Goal: Find specific page/section: Find specific page/section

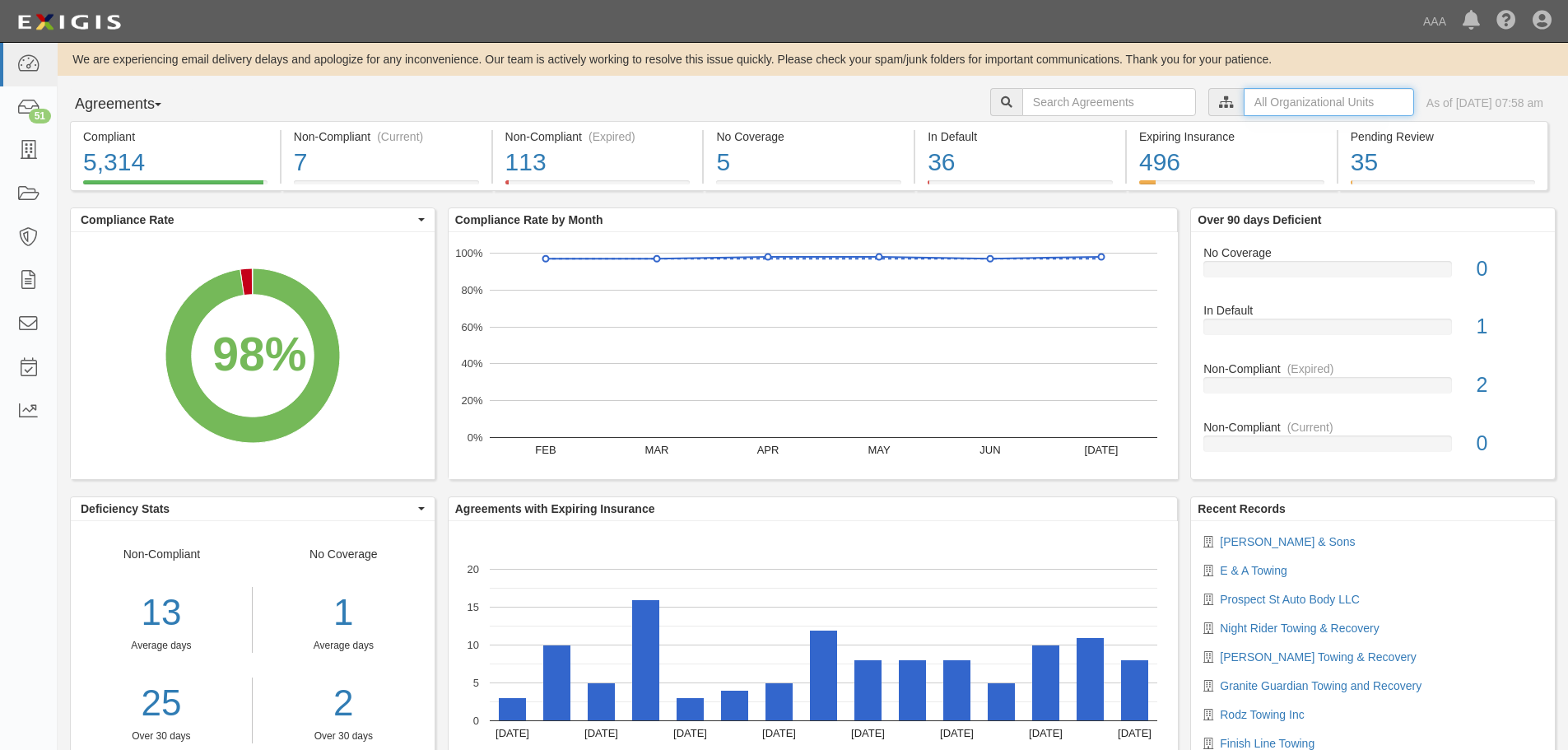
click at [1244, 113] on input "text" at bounding box center [1328, 101] width 170 height 28
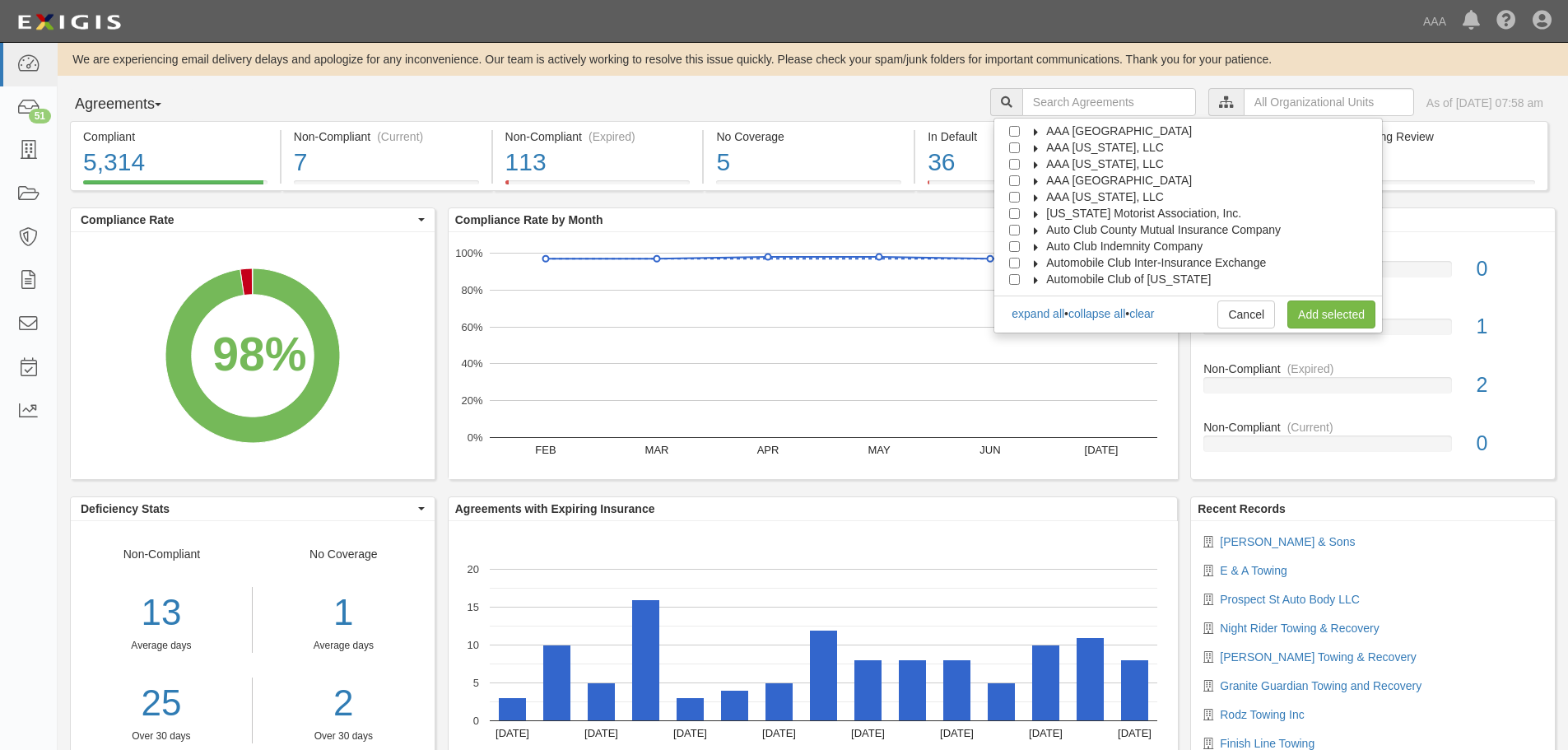
click at [1128, 186] on span "AAA [GEOGRAPHIC_DATA]" at bounding box center [1119, 180] width 146 height 13
click at [1125, 197] on span "Automotive Services" at bounding box center [1114, 197] width 106 height 13
click at [1049, 229] on input "Emergency Roadside Service (ERS)" at bounding box center [1044, 230] width 11 height 11
checkbox input "true"
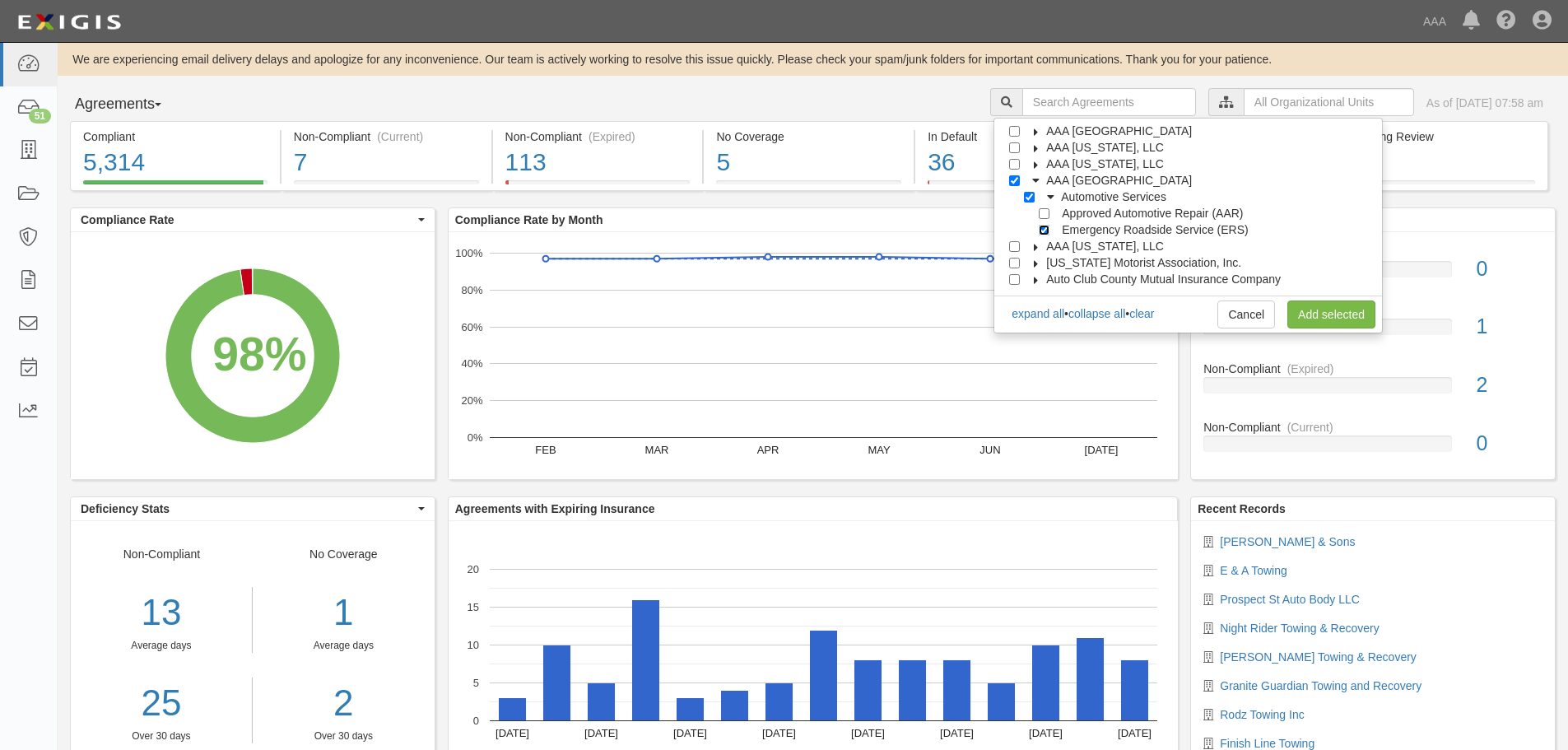
checkbox input "true"
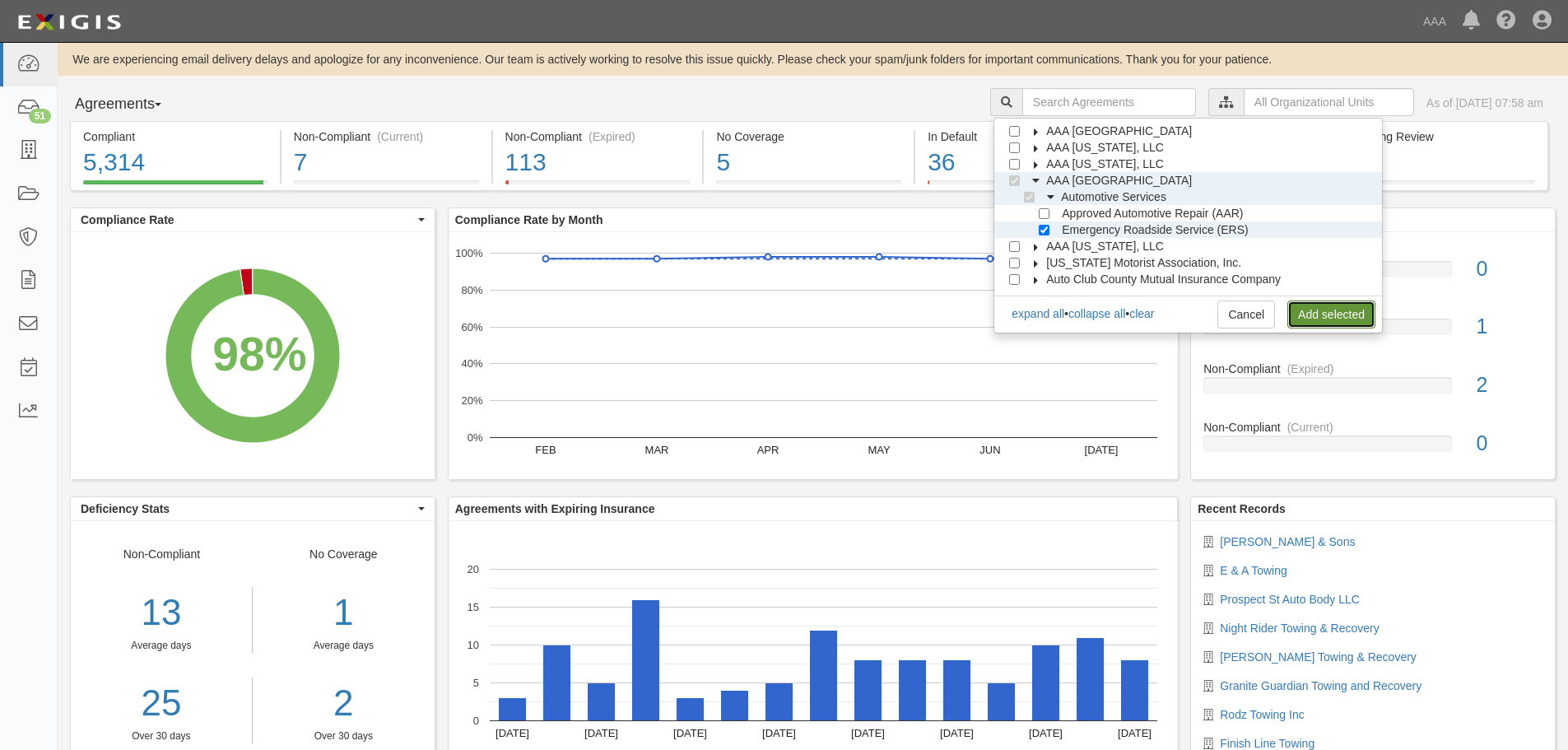
click at [1307, 308] on link "Add selected" at bounding box center [1331, 313] width 88 height 28
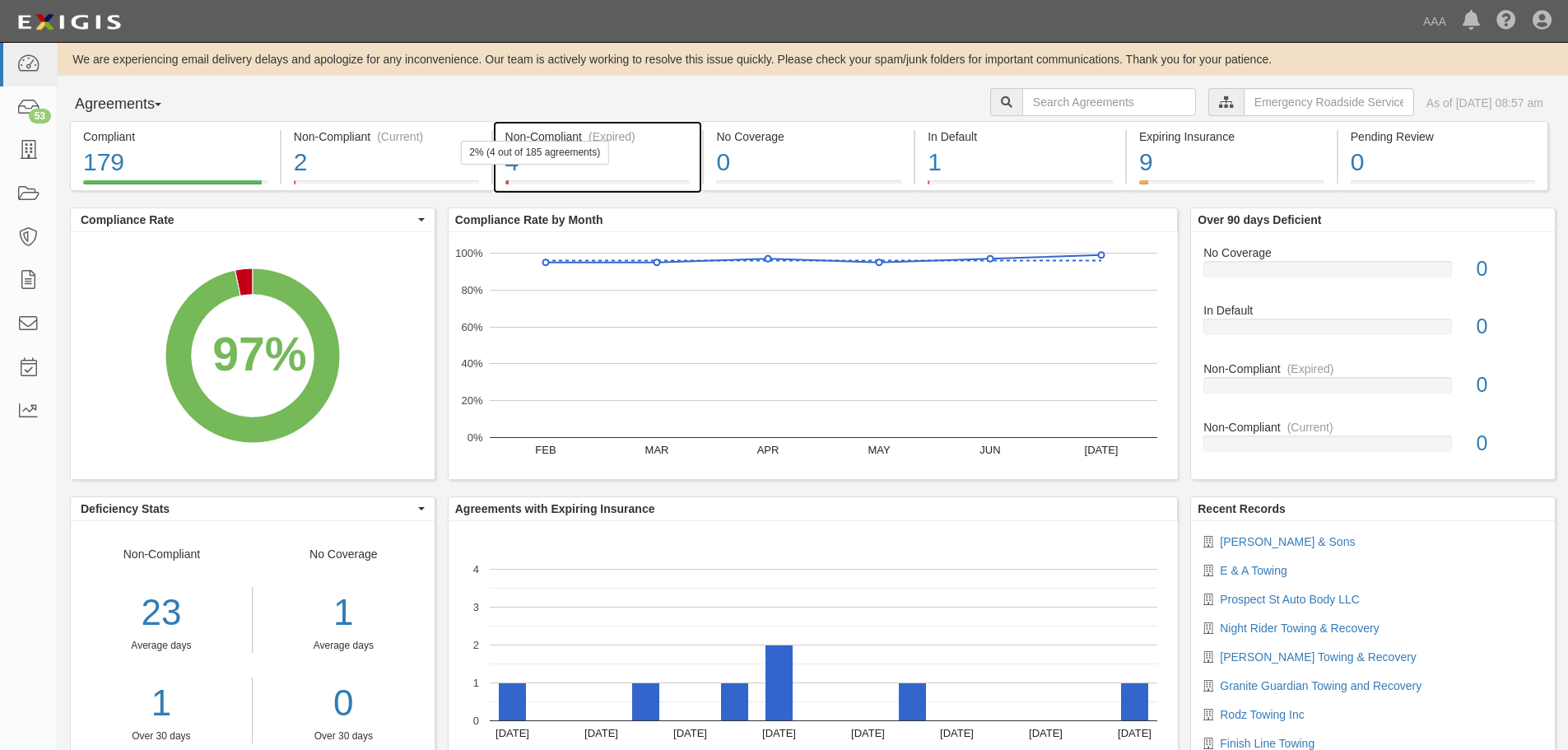
click at [613, 129] on div "(Expired)" at bounding box center [612, 137] width 47 height 17
